Goal: Task Accomplishment & Management: Manage account settings

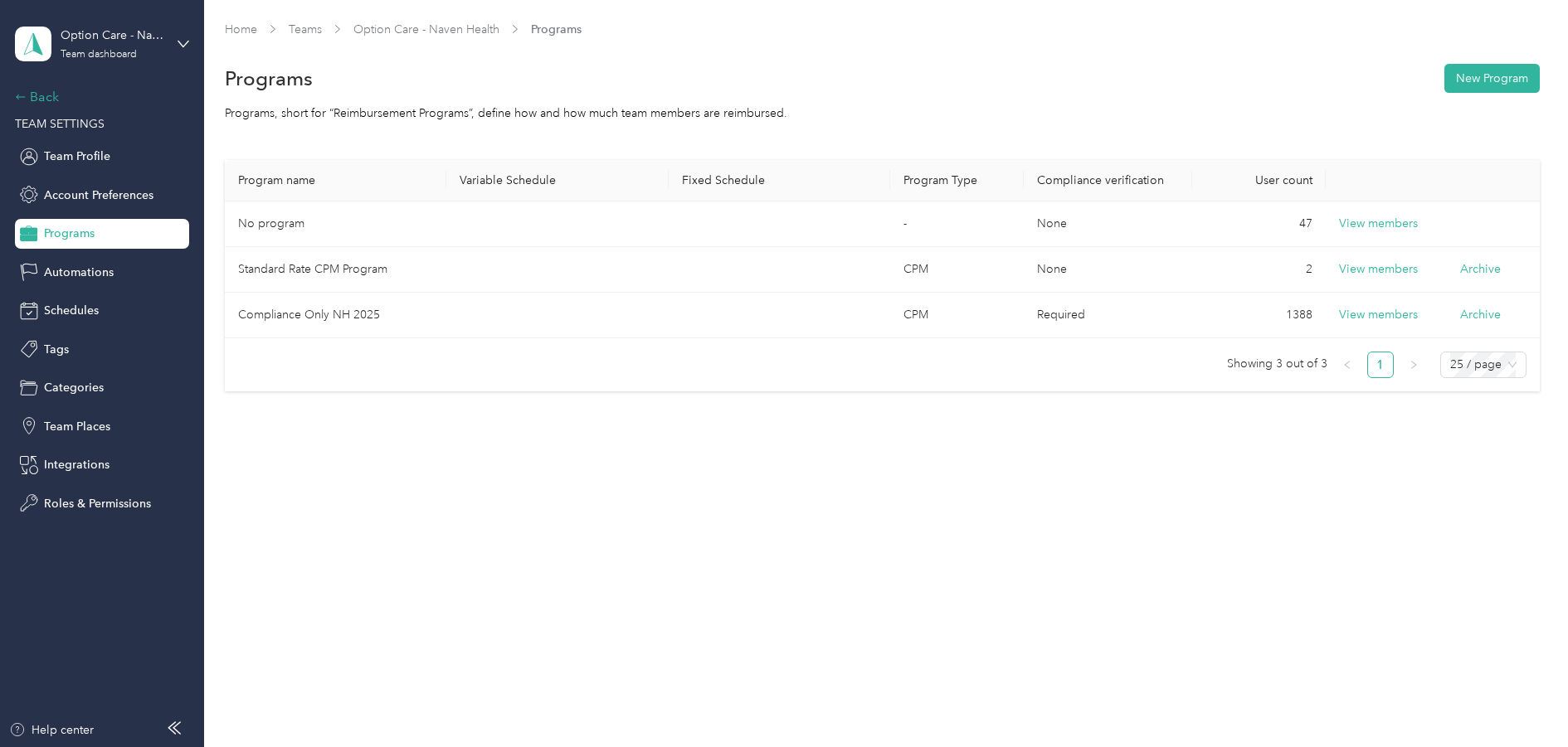
click at [38, 94] on div "Back" at bounding box center [98, 97] width 166 height 20
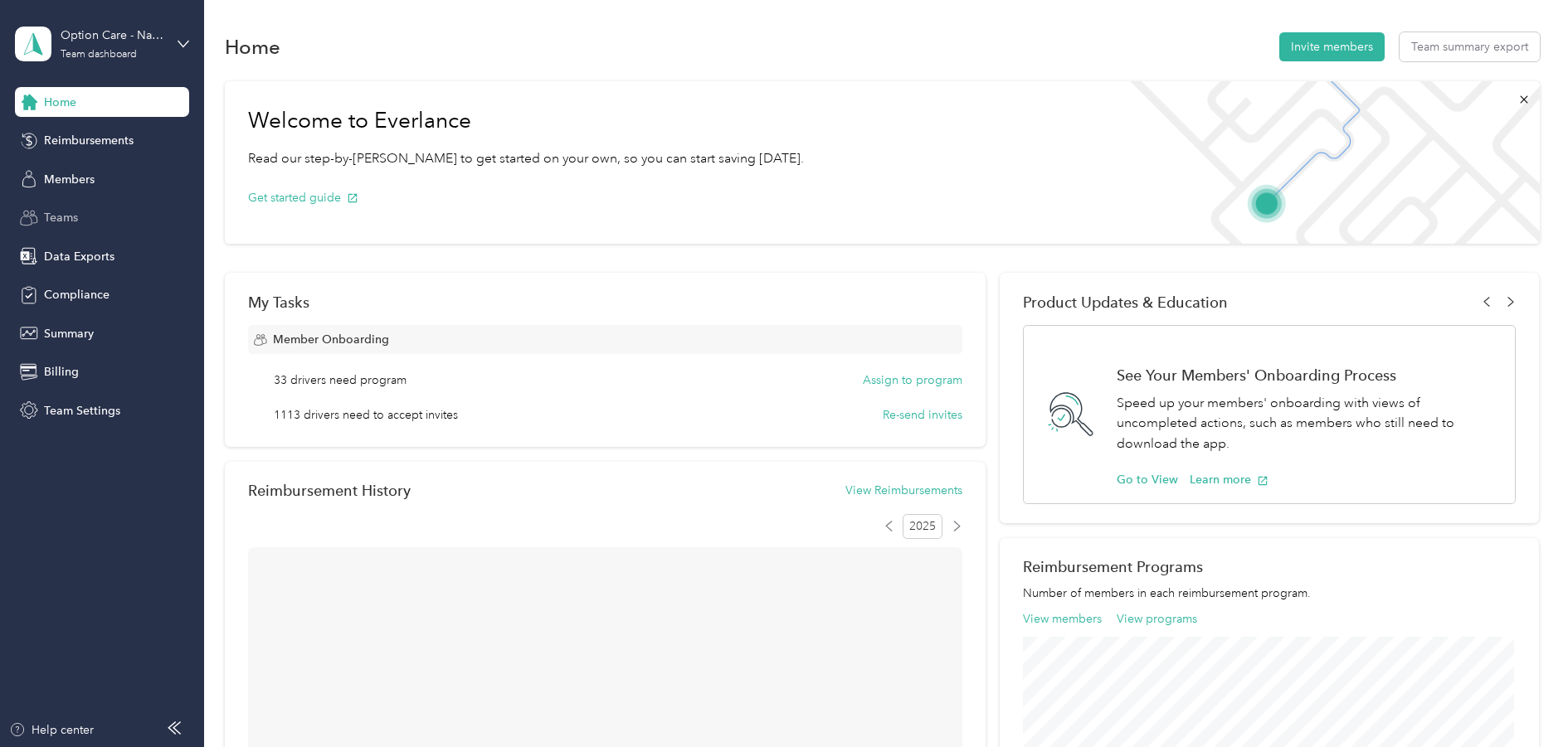
click at [64, 216] on span "Teams" at bounding box center [60, 217] width 34 height 18
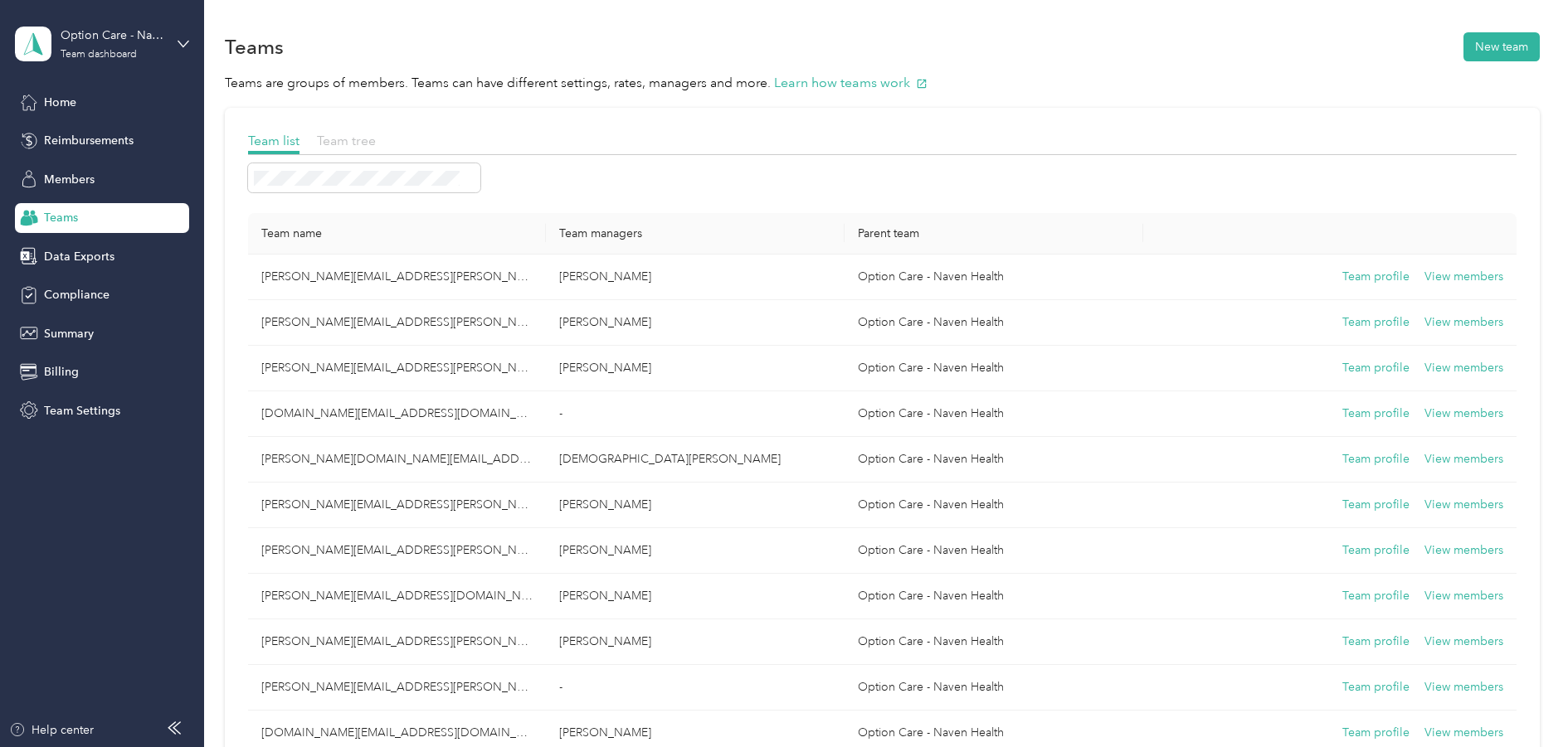
click at [345, 133] on span "Team tree" at bounding box center [347, 140] width 59 height 16
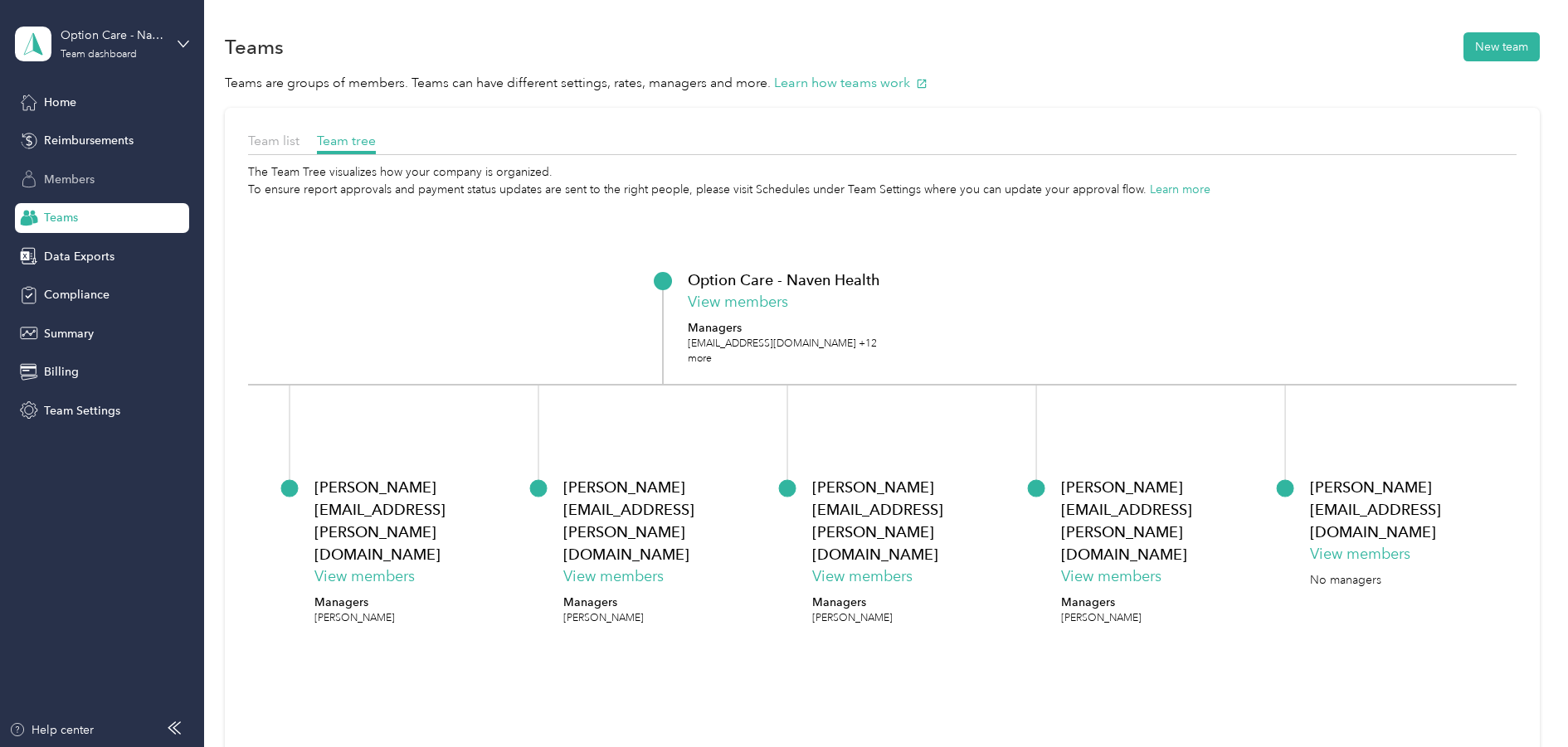
click at [80, 172] on span "Members" at bounding box center [68, 180] width 50 height 18
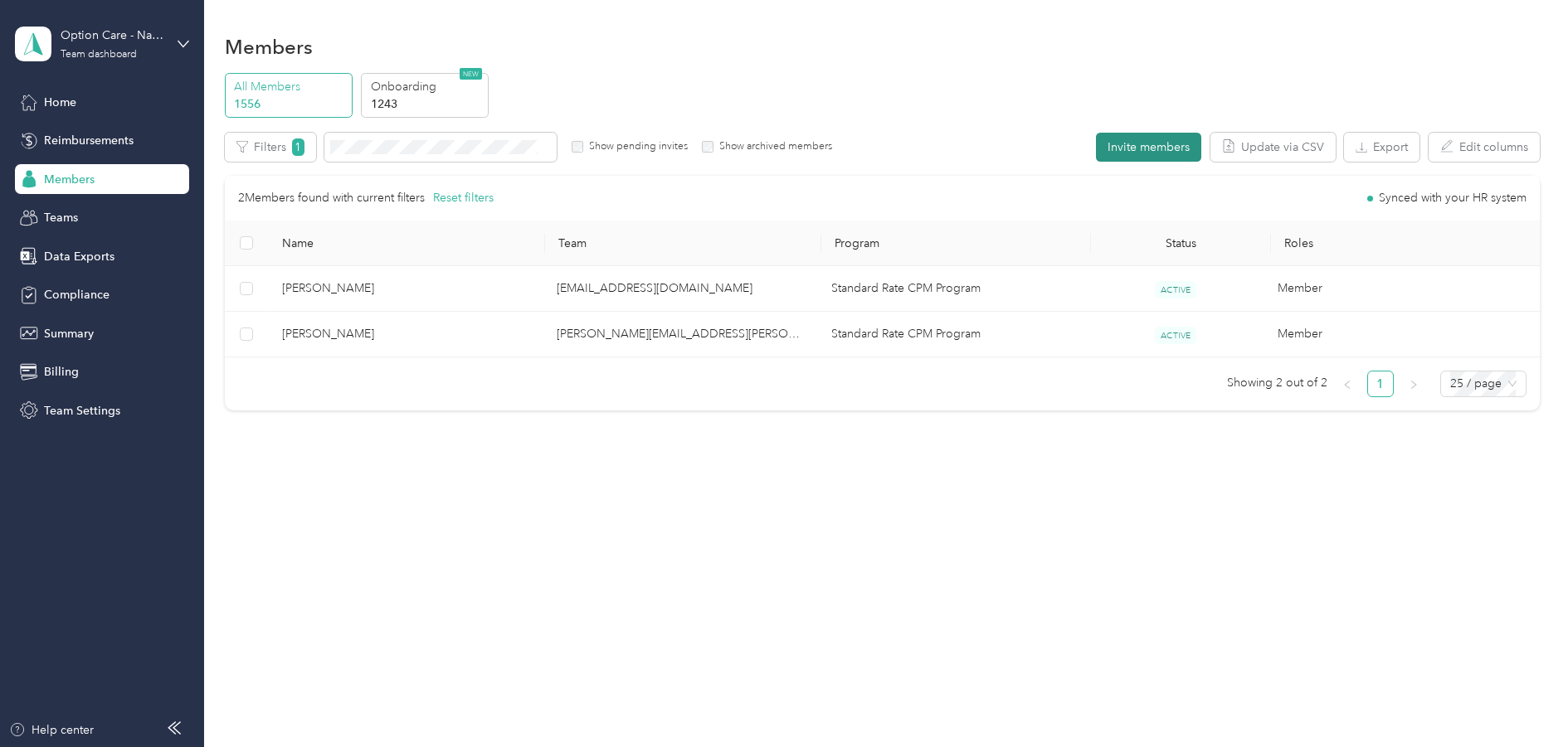
click at [1142, 143] on button "Invite members" at bounding box center [1149, 146] width 106 height 29
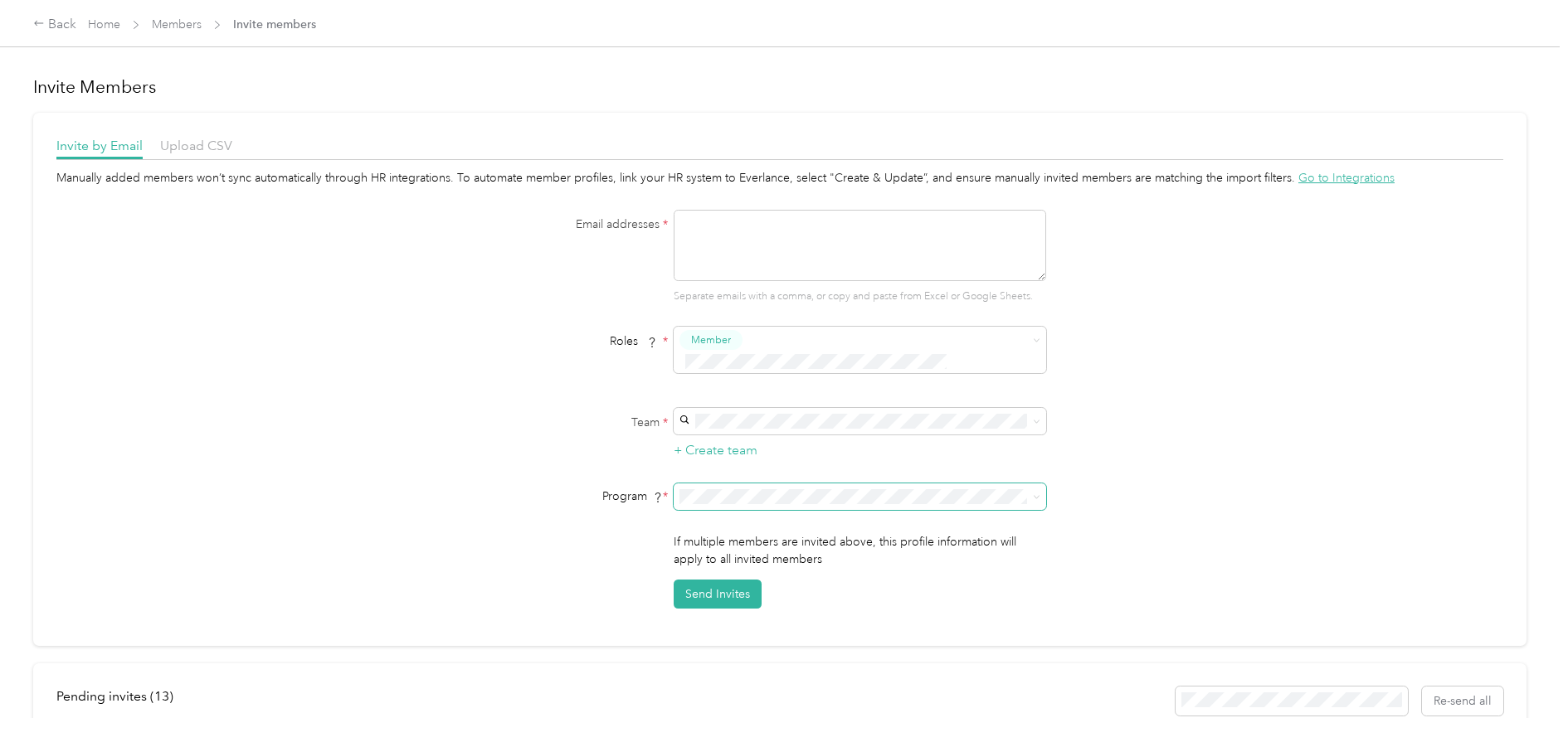
click at [1035, 496] on icon at bounding box center [1036, 497] width 5 height 3
